Goal: Information Seeking & Learning: Learn about a topic

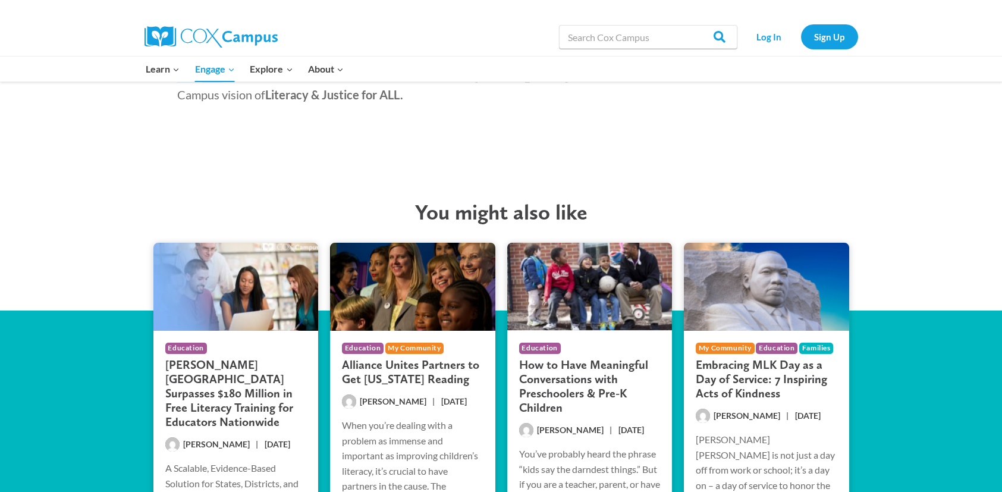
scroll to position [2082, 0]
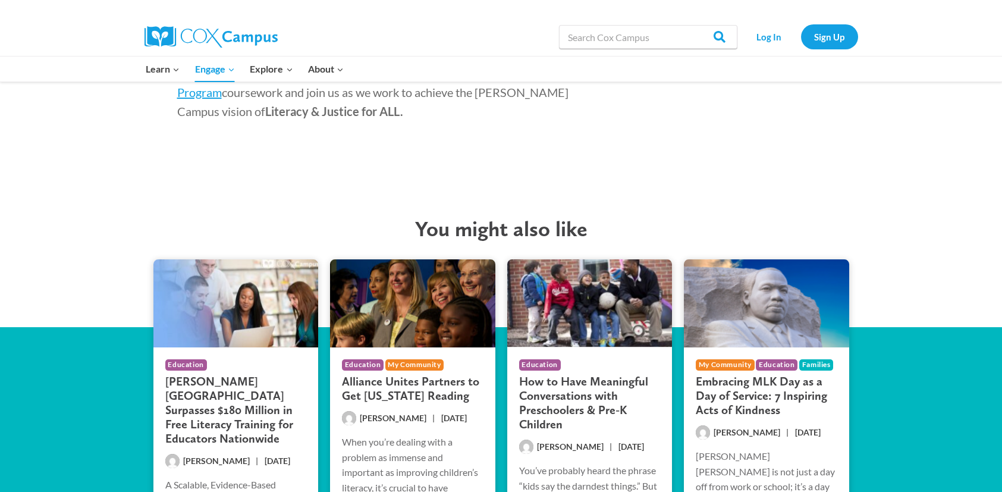
click at [560, 374] on h3 "How to Have Meaningful Conversations with Preschoolers & Pre-K Children" at bounding box center [590, 402] width 142 height 57
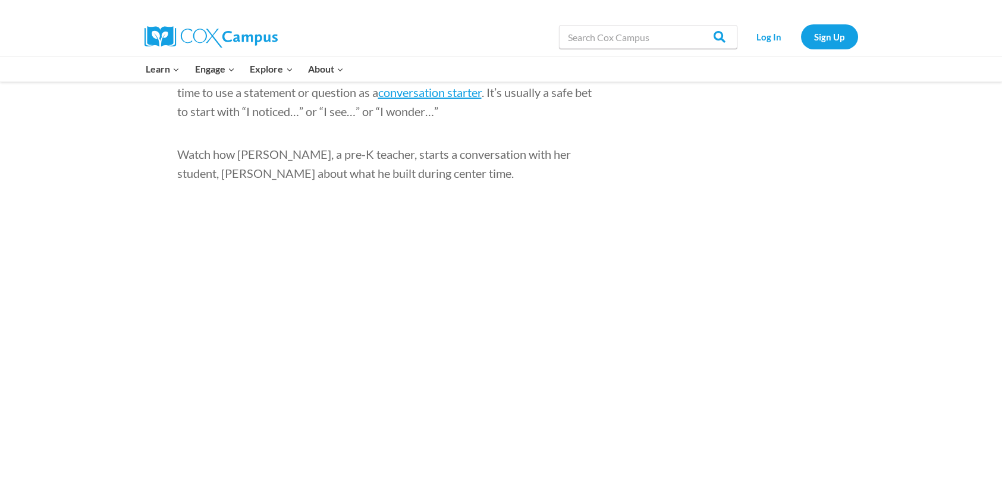
scroll to position [833, 0]
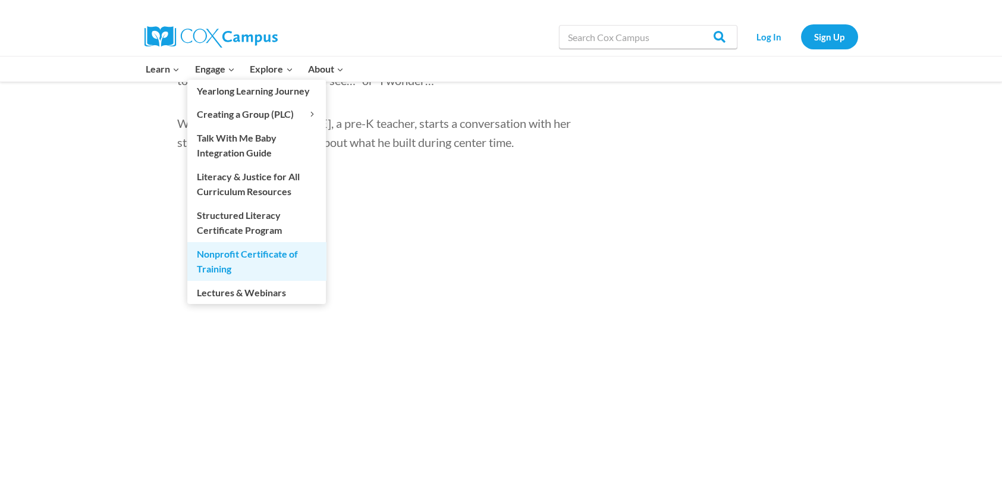
click at [258, 253] on link "Nonprofit Certificate of Training" at bounding box center [256, 261] width 139 height 38
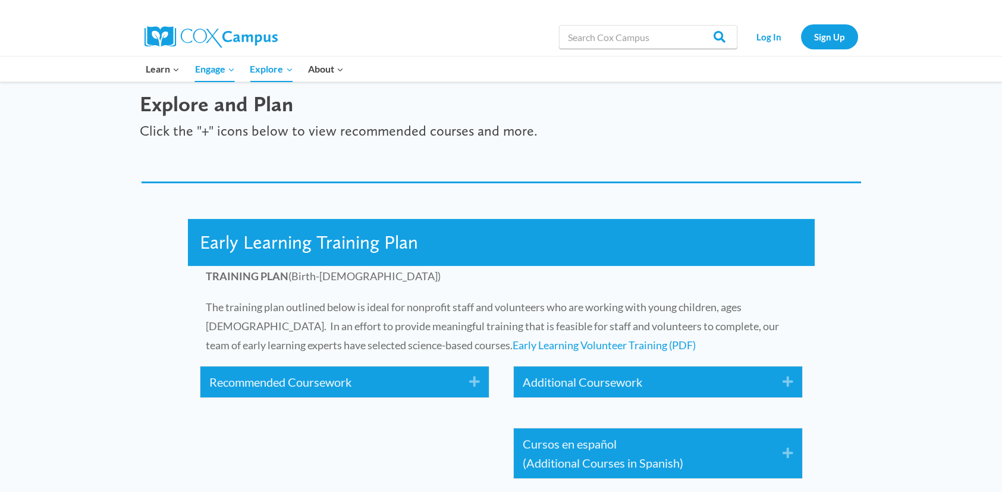
scroll to position [1784, 0]
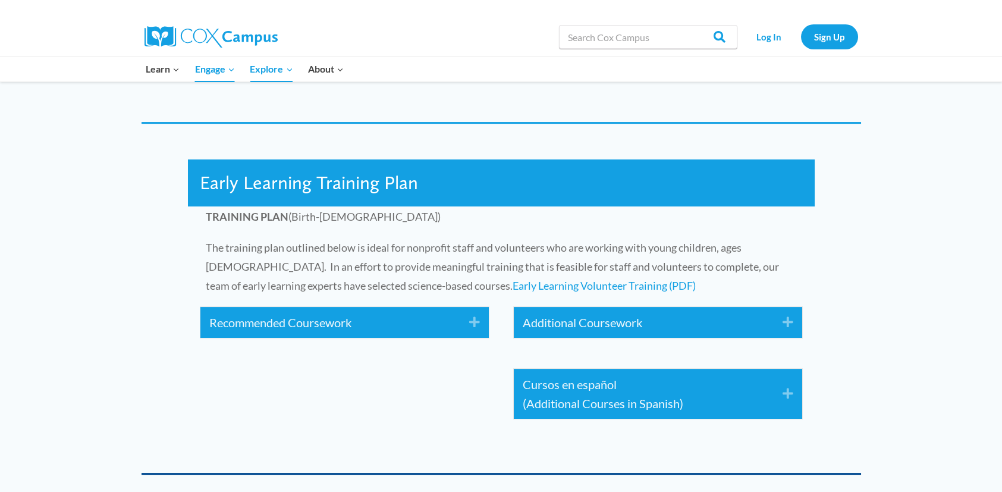
click at [333, 318] on link "Recommended Coursework" at bounding box center [330, 322] width 242 height 19
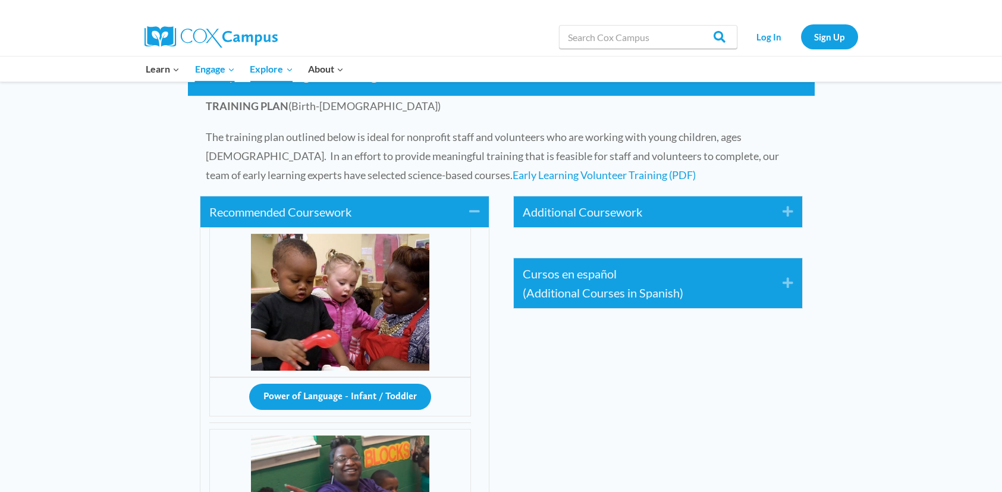
scroll to position [1844, 0]
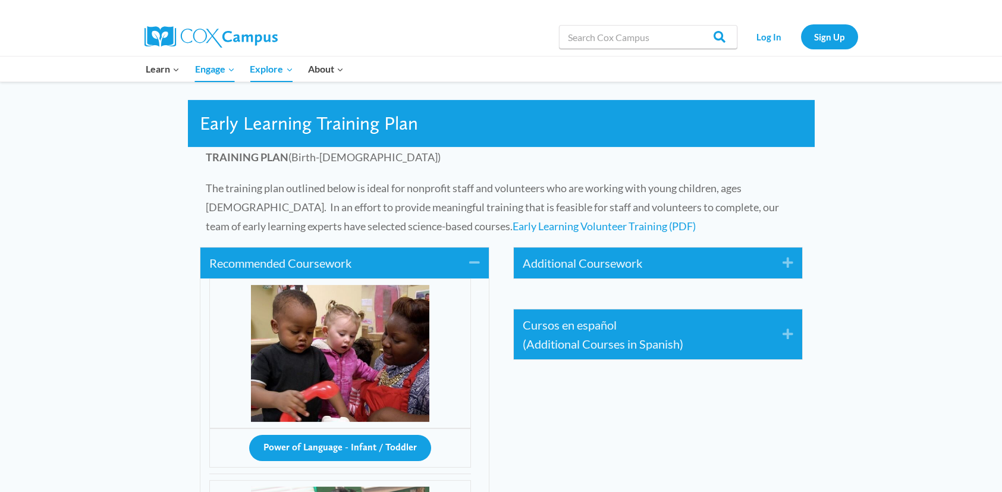
click at [633, 258] on link "Additional Coursework" at bounding box center [644, 262] width 242 height 19
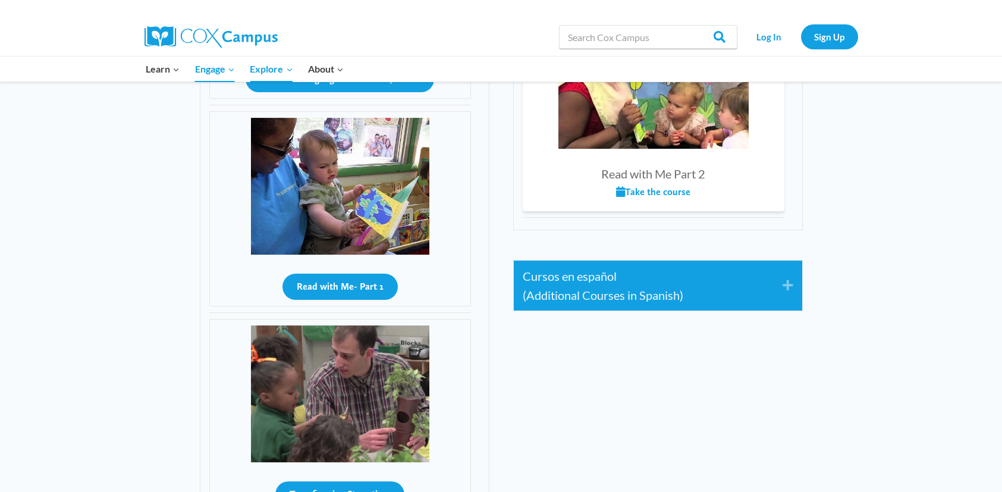
scroll to position [2439, 0]
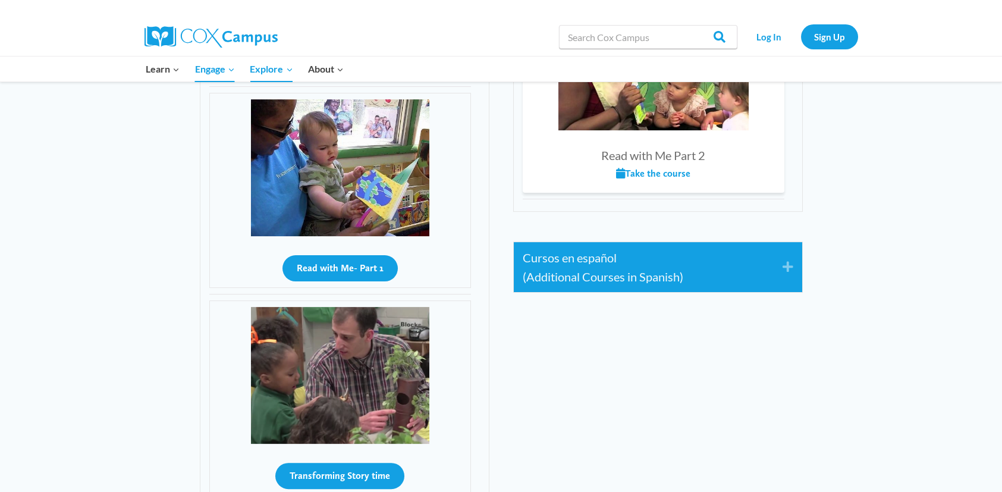
click at [609, 272] on link "Cursos en español (Additional Courses in Spanish)" at bounding box center [644, 267] width 242 height 38
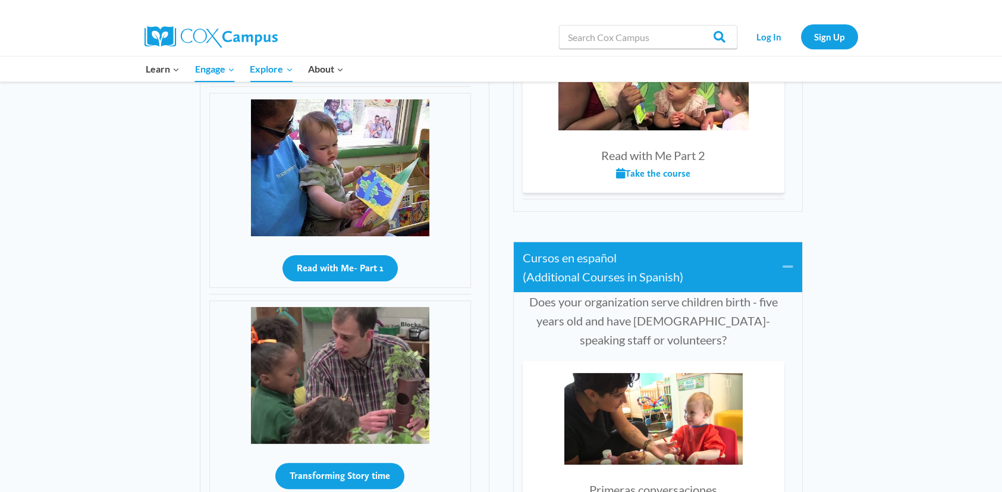
click at [786, 264] on icon "Collapse" at bounding box center [784, 267] width 20 height 19
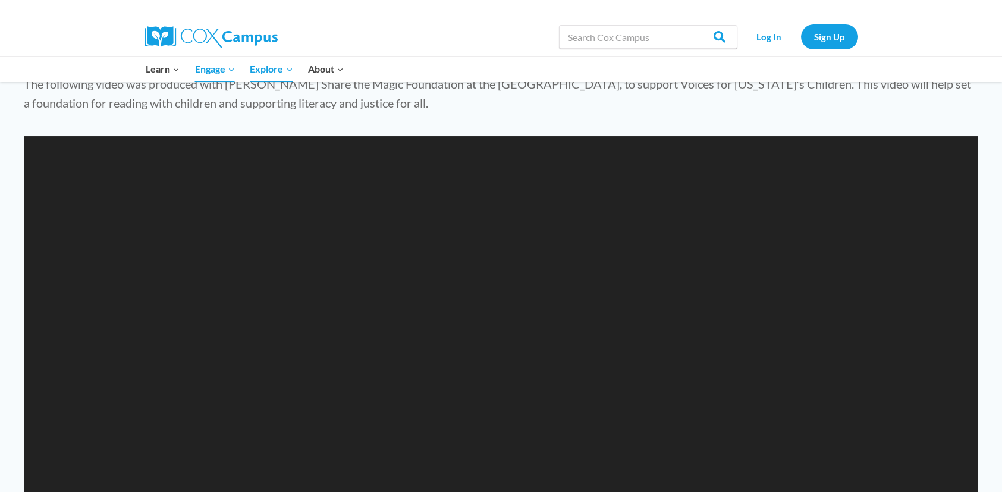
scroll to position [1011, 0]
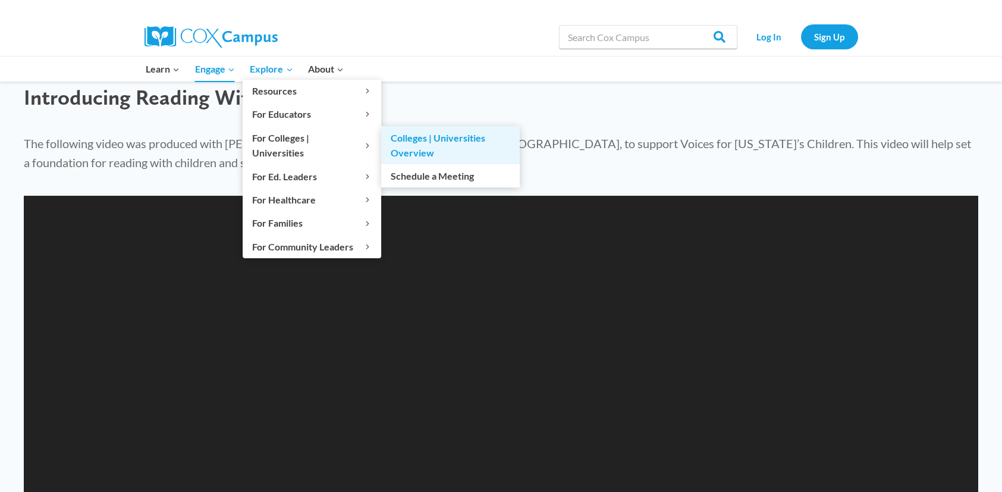
click at [426, 136] on link "Colleges | Universities Overview" at bounding box center [450, 145] width 139 height 38
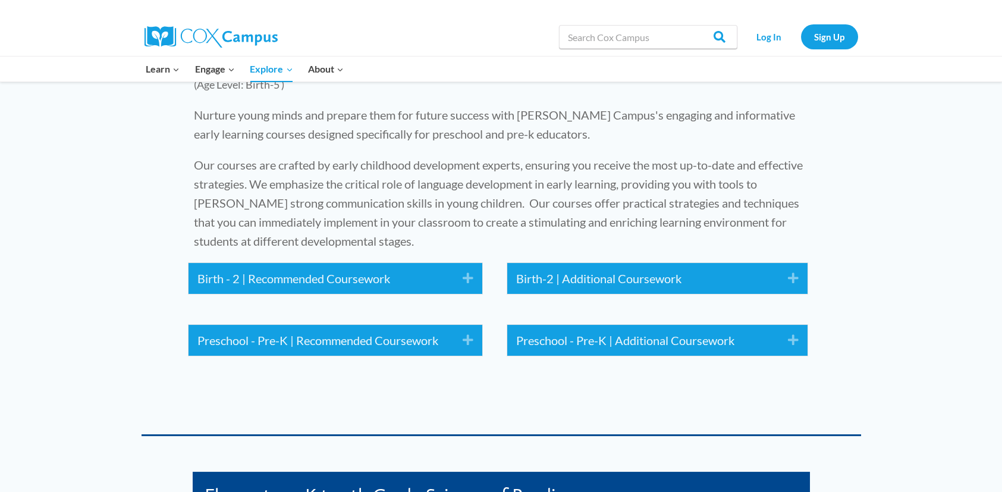
scroll to position [1428, 0]
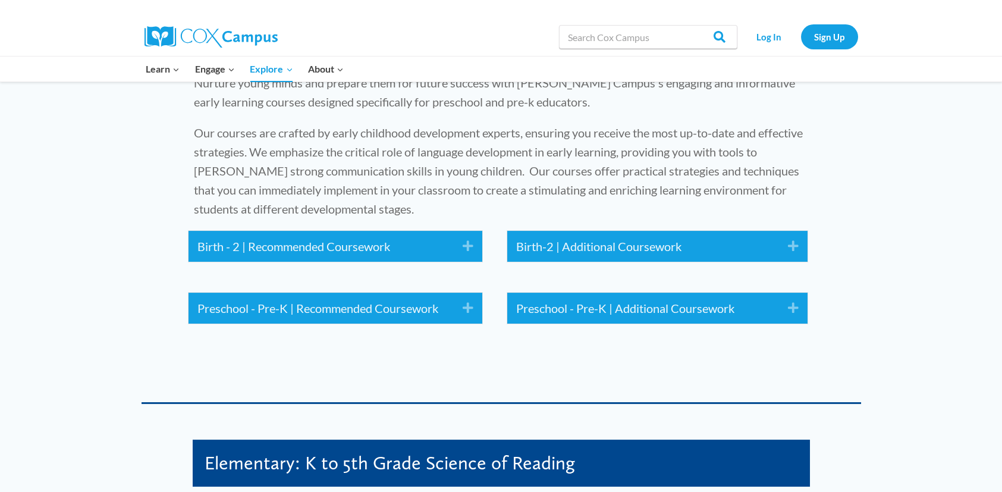
click at [386, 237] on link "Birth - 2 | Recommended Coursework" at bounding box center [320, 246] width 247 height 19
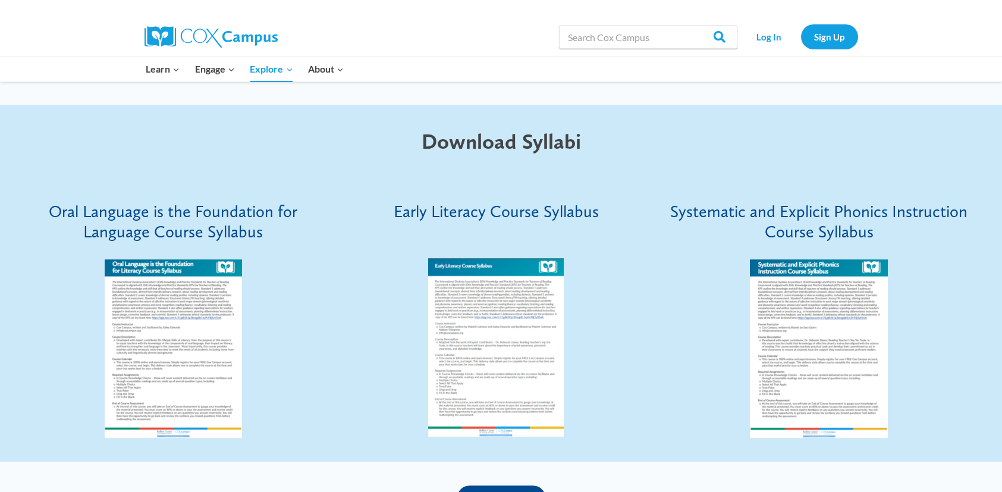
scroll to position [3688, 0]
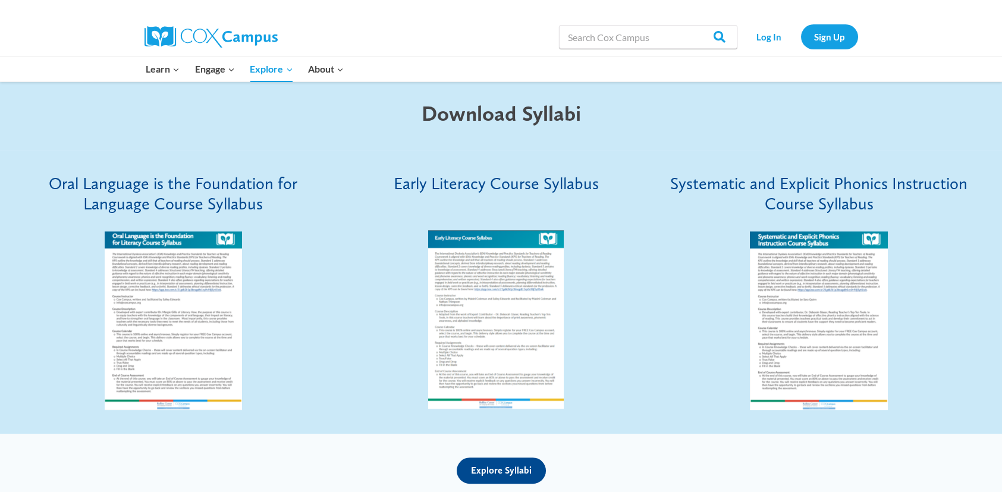
click at [791, 231] on img at bounding box center [819, 320] width 138 height 178
click at [495, 230] on img at bounding box center [496, 319] width 136 height 178
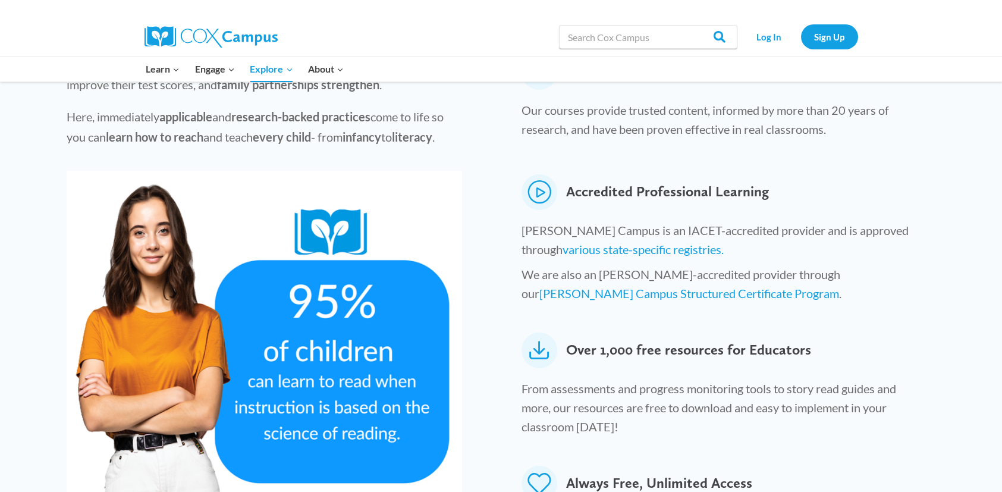
scroll to position [476, 0]
click at [603, 241] on link "various state-specific registries." at bounding box center [643, 248] width 161 height 14
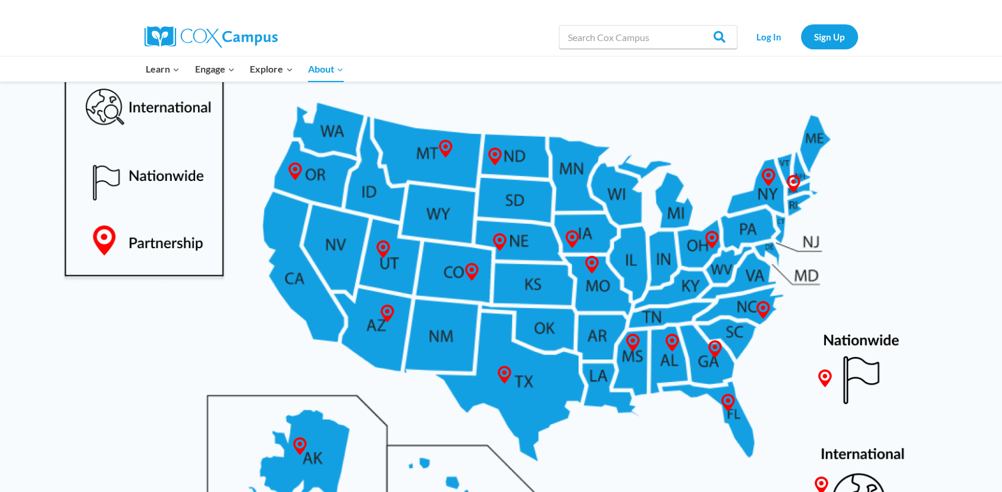
scroll to position [654, 0]
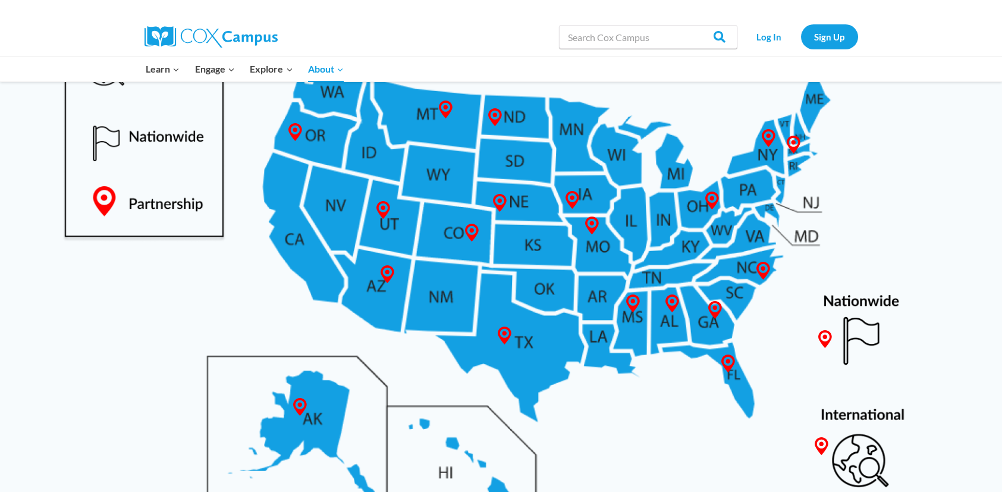
click at [441, 292] on img at bounding box center [501, 242] width 924 height 600
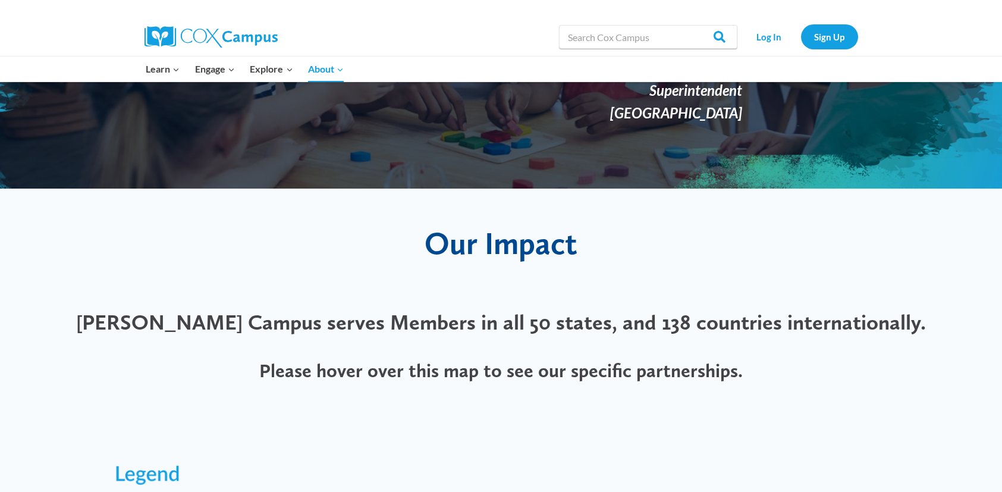
scroll to position [0, 0]
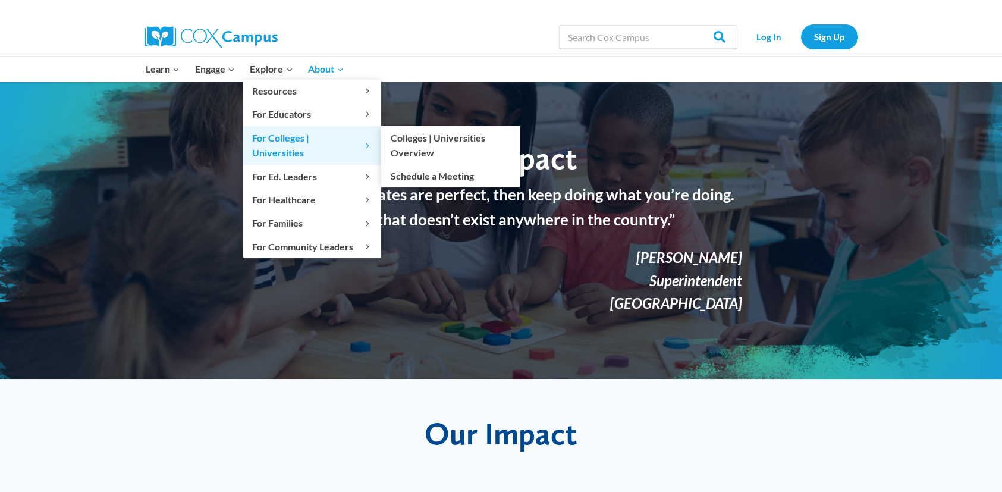
click at [308, 135] on span "For Colleges | Universities Expand" at bounding box center [312, 145] width 120 height 30
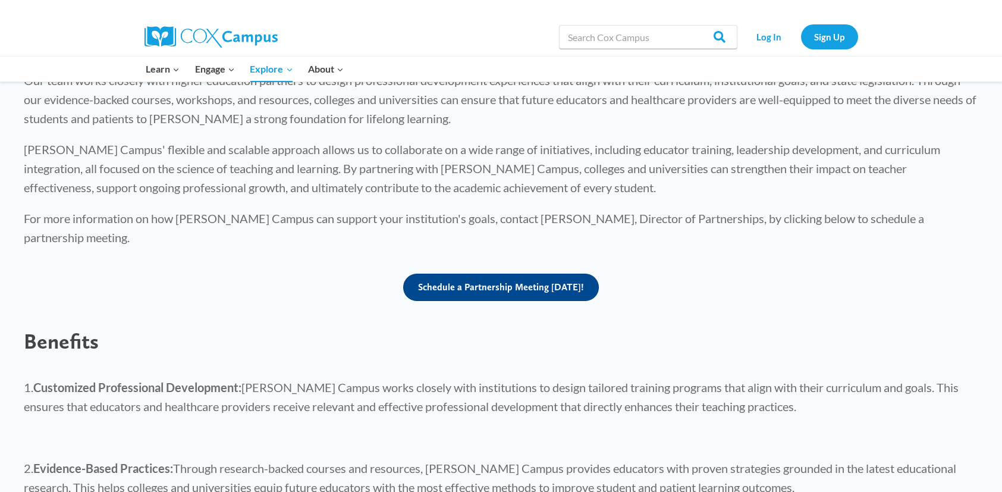
scroll to position [654, 0]
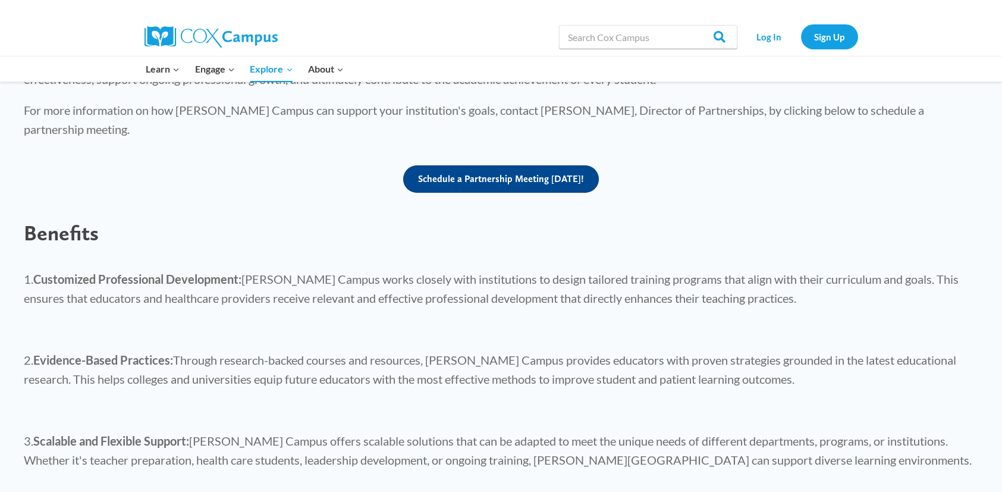
click at [504, 173] on span "Schedule a Partnership Meeting Today!" at bounding box center [501, 178] width 166 height 11
click at [507, 173] on span "Schedule a Partnership Meeting Today!" at bounding box center [501, 178] width 166 height 11
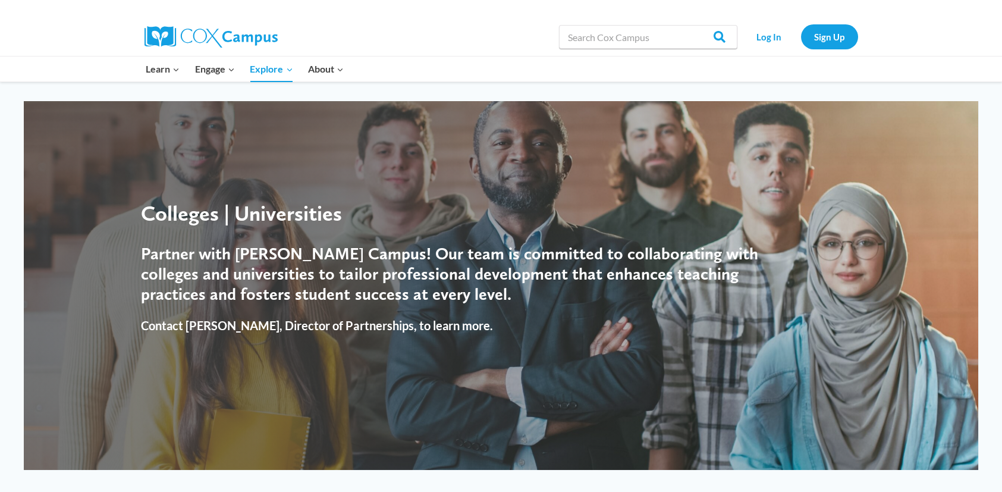
scroll to position [0, 0]
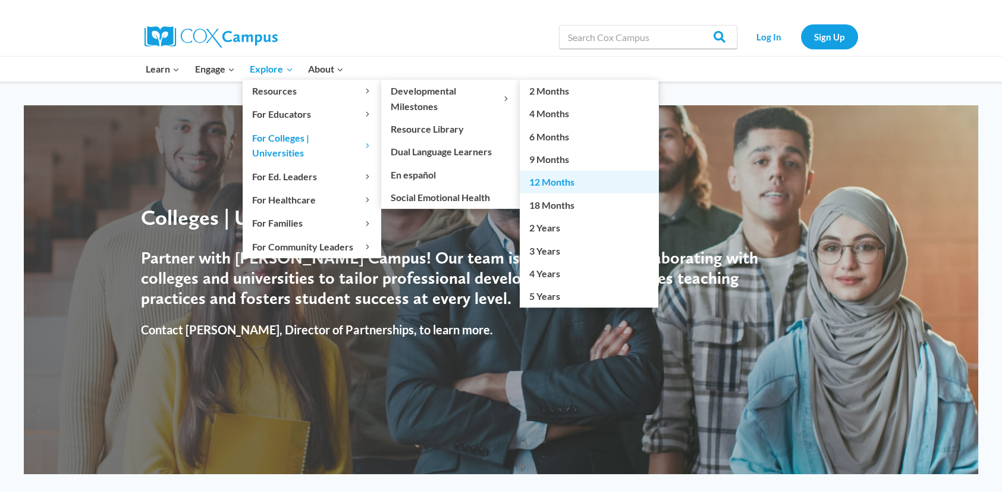
click at [557, 177] on link "12 Months" at bounding box center [589, 182] width 139 height 23
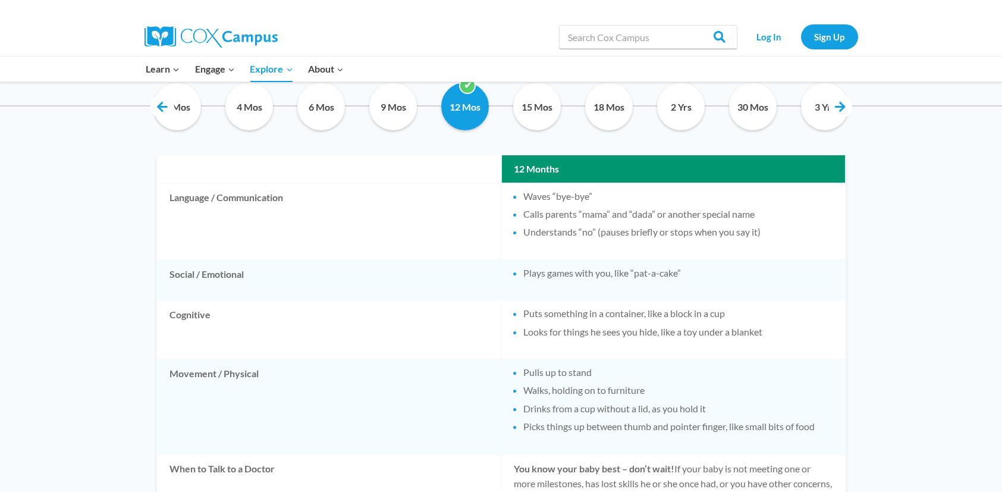
scroll to position [654, 0]
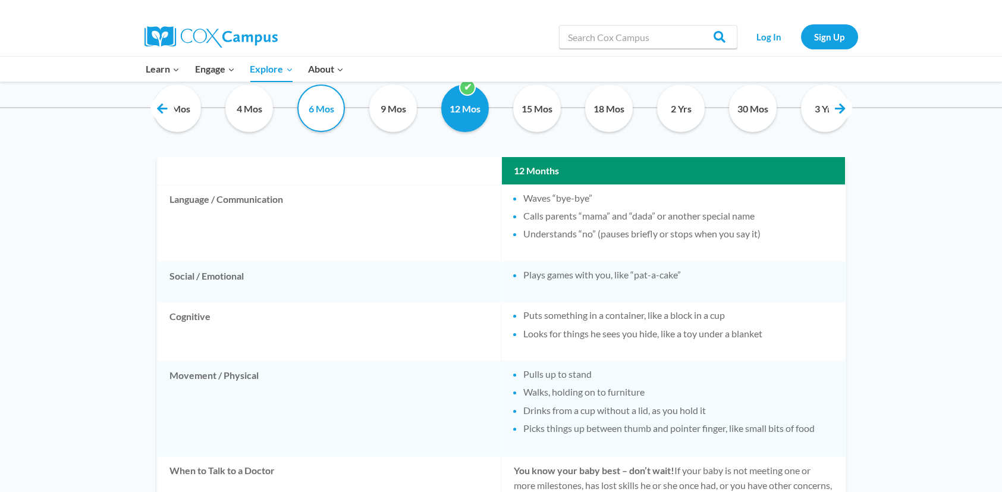
click at [325, 115] on input "6 Mos" at bounding box center [321, 108] width 54 height 48
checkbox input "true"
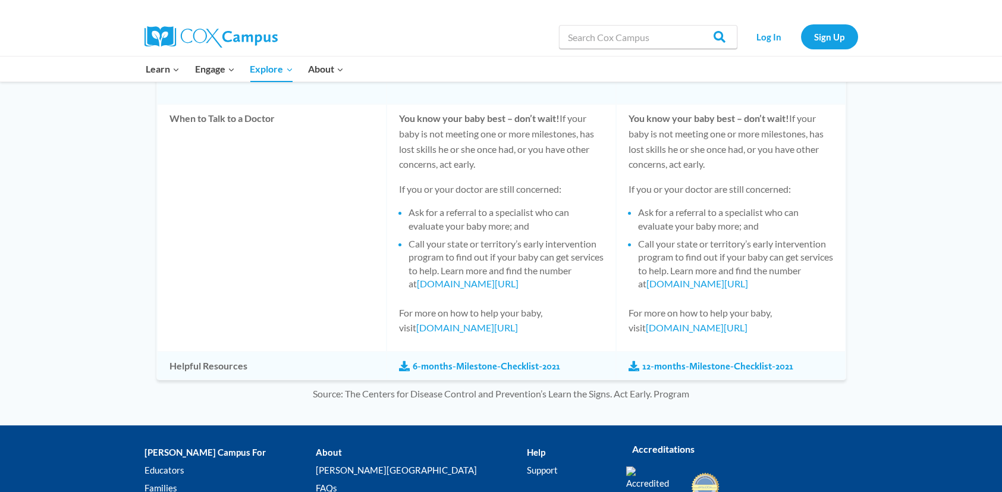
scroll to position [1130, 0]
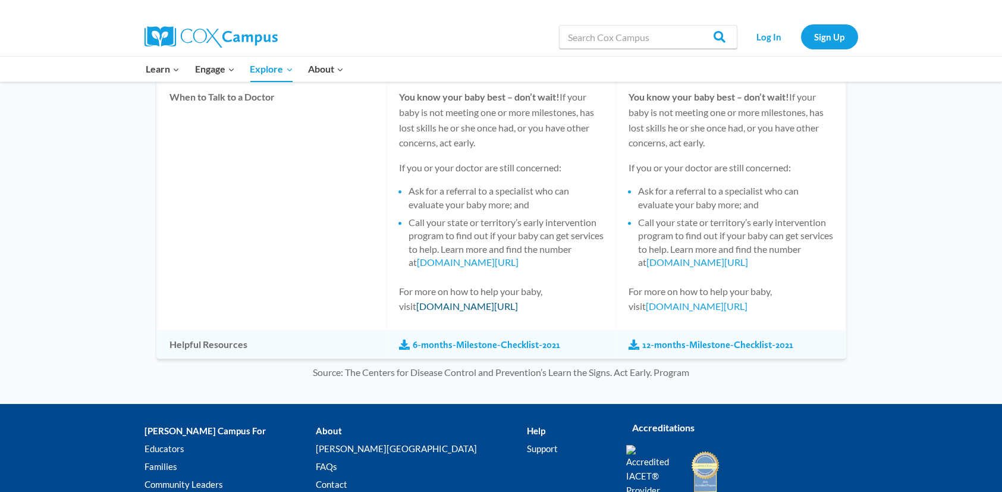
click at [448, 302] on link "[DOMAIN_NAME][URL]" at bounding box center [467, 305] width 102 height 11
